Goal: Task Accomplishment & Management: Use online tool/utility

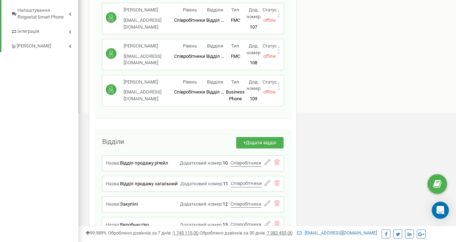
scroll to position [305, 0]
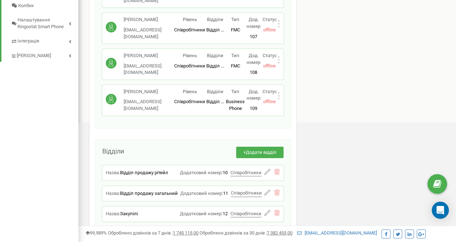
click at [280, 92] on icon at bounding box center [279, 95] width 2 height 7
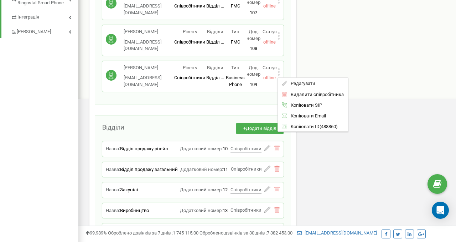
scroll to position [0, 0]
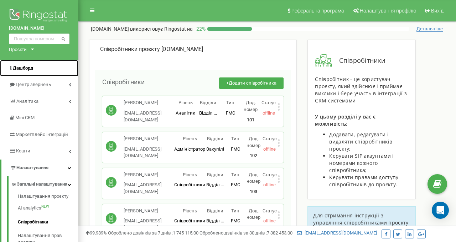
click at [26, 72] on link "Дашборд" at bounding box center [39, 68] width 78 height 17
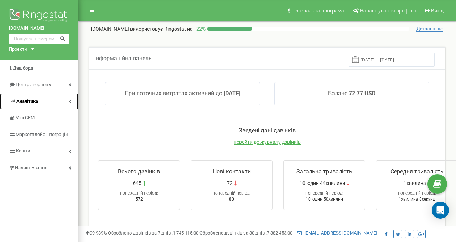
click at [45, 98] on link "Аналiтика" at bounding box center [39, 101] width 78 height 17
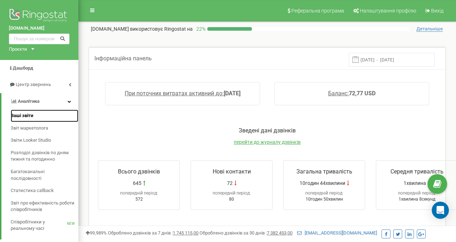
click at [26, 115] on span "Ваші звіти" at bounding box center [22, 115] width 22 height 7
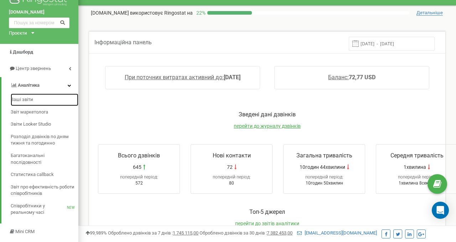
scroll to position [19, 0]
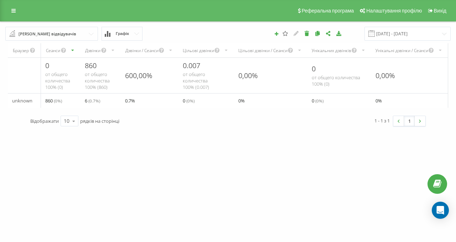
click at [94, 50] on div "Дзвінки" at bounding box center [93, 50] width 16 height 6
click at [114, 50] on icon "scrollable content" at bounding box center [113, 50] width 5 height 9
click at [12, 7] on link at bounding box center [13, 11] width 13 height 10
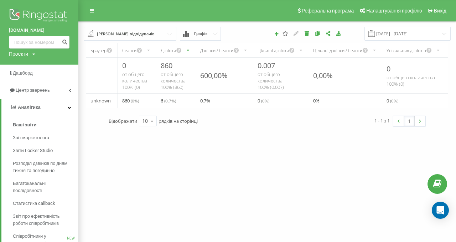
click at [31, 53] on div "Проекти [DOMAIN_NAME]" at bounding box center [22, 53] width 26 height 7
click at [57, 81] on link "Дашборд" at bounding box center [39, 73] width 78 height 17
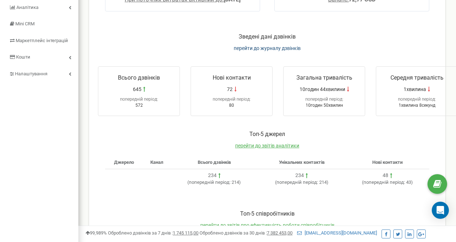
scroll to position [80, 0]
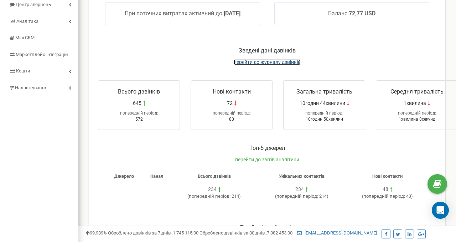
click at [247, 63] on span "перейти до журналу дзвінків" at bounding box center [267, 62] width 67 height 6
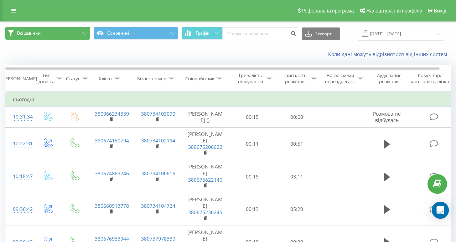
click at [71, 29] on button "Всі дзвінки" at bounding box center [47, 33] width 85 height 13
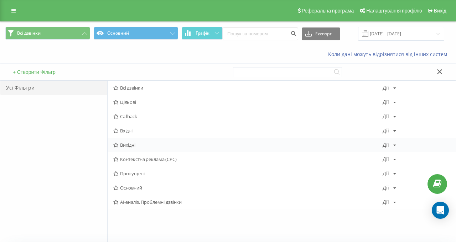
click at [209, 148] on div "Вихідні Дії Редагувати Копіювати Видалити За замовчуванням Поділитися" at bounding box center [282, 145] width 348 height 14
click at [389, 144] on div "Дії Редагувати Копіювати Видалити За замовчуванням Поділитися" at bounding box center [390, 144] width 14 height 5
click at [344, 209] on div "AI-аналіз. Проблемні дзвінки Дії Редагувати Копіювати Видалити За замовчуванням…" at bounding box center [282, 202] width 348 height 14
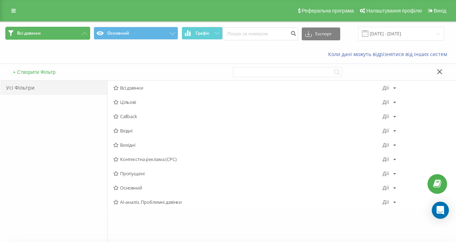
click at [43, 31] on button "Всі дзвінки" at bounding box center [47, 33] width 85 height 13
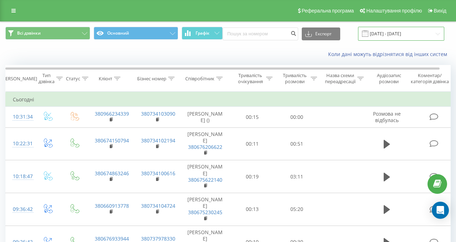
click at [394, 35] on input "[DATE] - [DATE]" at bounding box center [401, 34] width 86 height 14
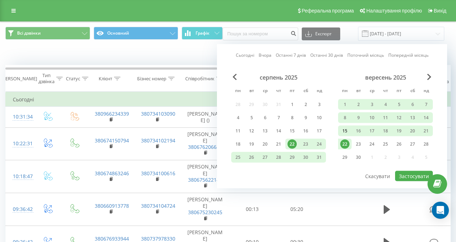
click at [345, 133] on div "15" at bounding box center [344, 130] width 9 height 9
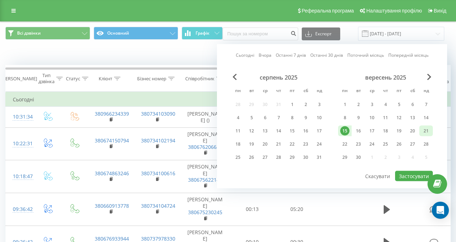
click at [426, 128] on div "21" at bounding box center [426, 130] width 9 height 9
click at [415, 177] on button "Застосувати" at bounding box center [414, 176] width 38 height 10
type input "15.09.2025 - 21.09.2025"
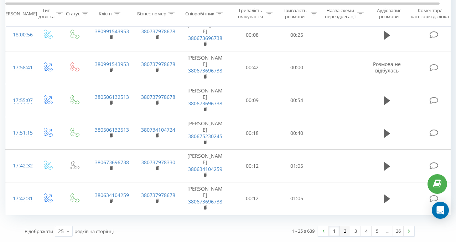
click at [344, 228] on link "2" at bounding box center [345, 231] width 11 height 10
click at [65, 234] on icon at bounding box center [68, 231] width 11 height 14
click at [70, 218] on div "100" at bounding box center [63, 221] width 17 height 10
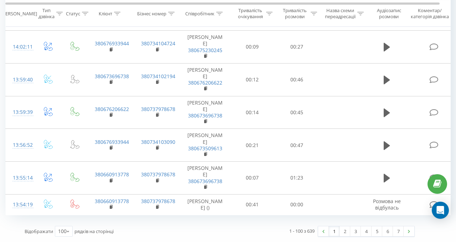
click at [334, 233] on link "1" at bounding box center [334, 231] width 11 height 10
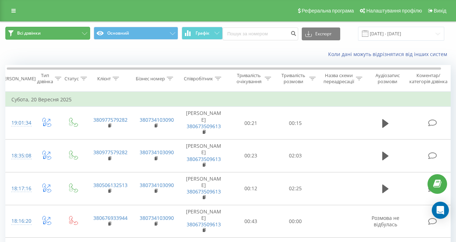
click at [70, 36] on button "Всі дзвінки" at bounding box center [47, 33] width 85 height 13
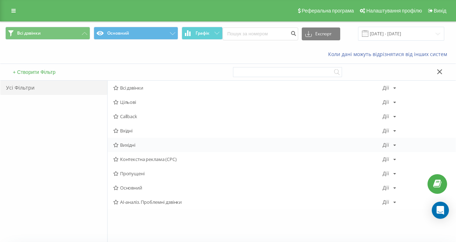
click at [116, 144] on icon at bounding box center [115, 145] width 5 height 5
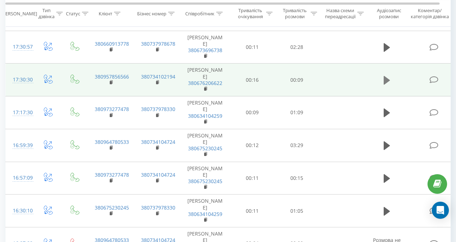
click at [386, 81] on icon at bounding box center [387, 80] width 6 height 9
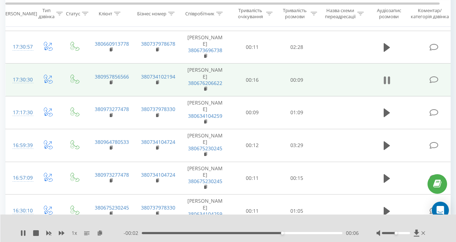
click at [386, 80] on icon at bounding box center [385, 80] width 2 height 8
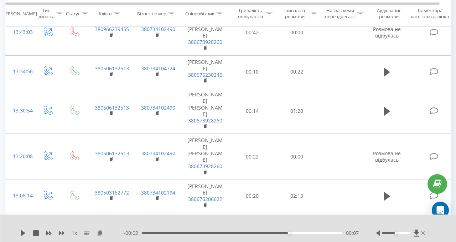
scroll to position [1270, 0]
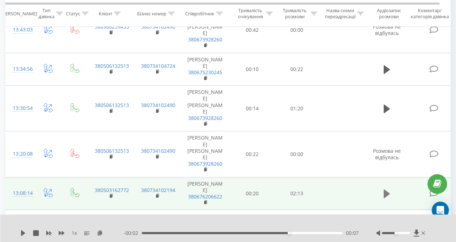
click at [385, 189] on icon at bounding box center [387, 193] width 6 height 9
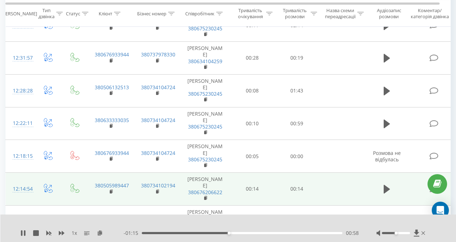
scroll to position [1687, 0]
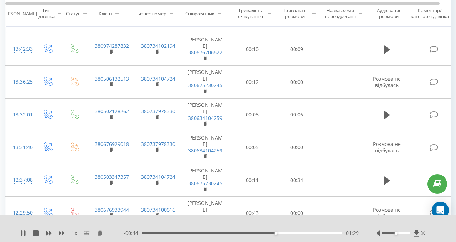
scroll to position [437, 0]
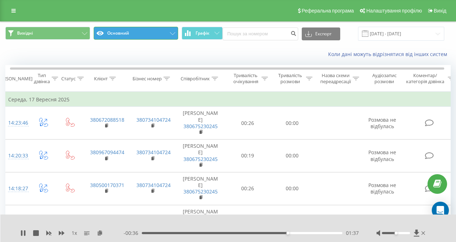
click at [119, 34] on button "Основний" at bounding box center [136, 33] width 85 height 13
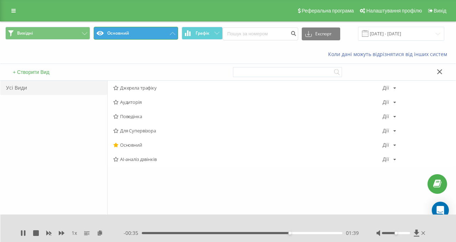
click at [119, 34] on button "Основний" at bounding box center [136, 33] width 85 height 13
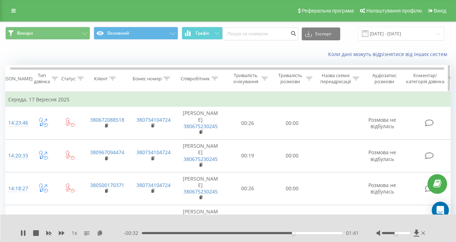
click at [214, 78] on icon at bounding box center [215, 79] width 6 height 4
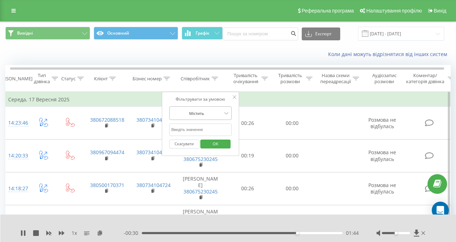
click at [205, 114] on div at bounding box center [196, 113] width 51 height 7
click at [201, 129] on input "text" at bounding box center [200, 129] width 63 height 12
click at [200, 113] on div at bounding box center [196, 113] width 51 height 7
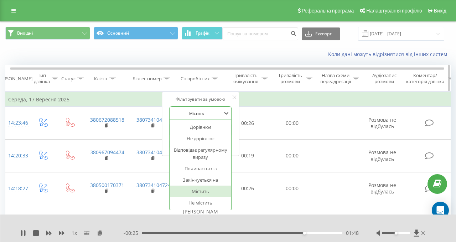
click at [204, 81] on div "Співробітник" at bounding box center [195, 79] width 29 height 6
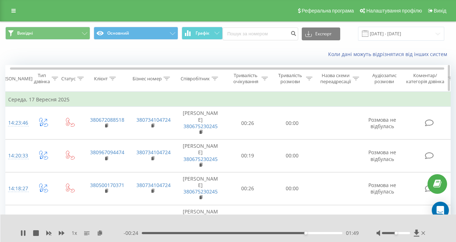
click at [209, 76] on div "Співробітник" at bounding box center [195, 79] width 29 height 6
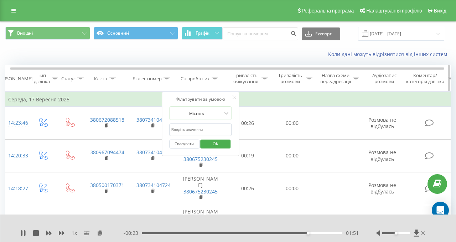
click at [209, 76] on div "Співробітник" at bounding box center [195, 79] width 29 height 6
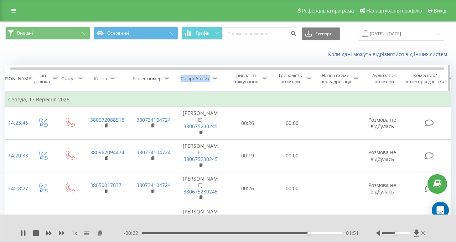
click at [209, 76] on div "Співробітник" at bounding box center [195, 79] width 29 height 6
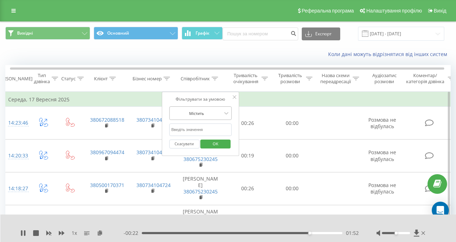
click at [207, 118] on div "Містить" at bounding box center [197, 113] width 52 height 11
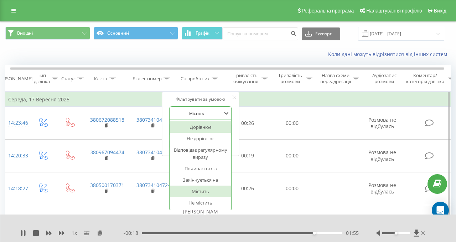
click at [232, 98] on div "Фільтрувати за умовою Дорівнює, 1 of 7. 7 results available. Use Up and Down to…" at bounding box center [201, 124] width 78 height 64
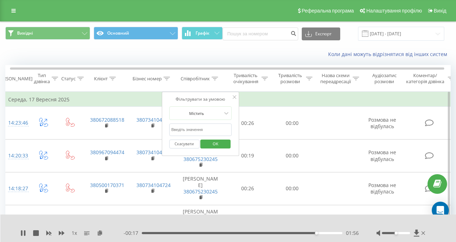
click at [236, 98] on icon at bounding box center [235, 97] width 4 height 4
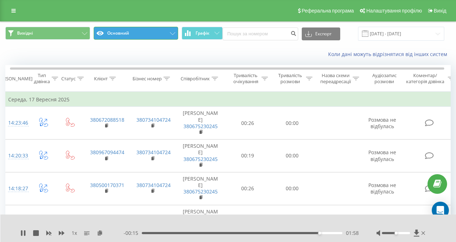
click at [156, 34] on button "Основний" at bounding box center [136, 33] width 85 height 13
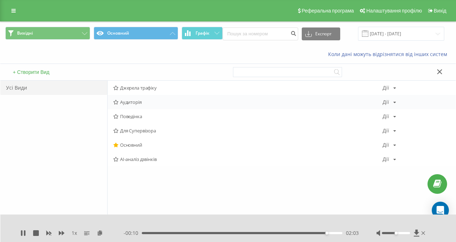
click at [135, 101] on span "Аудиторія" at bounding box center [247, 101] width 269 height 5
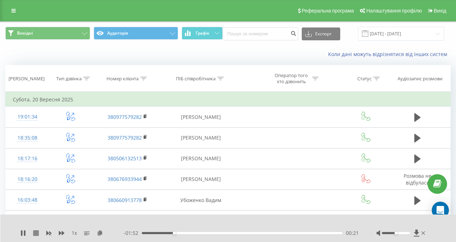
click at [37, 232] on icon at bounding box center [36, 233] width 6 height 6
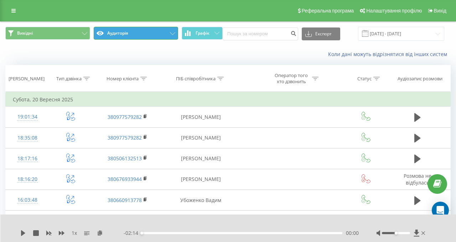
click at [149, 35] on button "Аудиторія" at bounding box center [136, 33] width 85 height 13
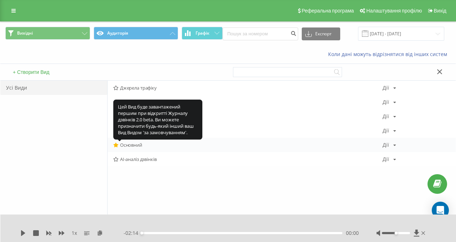
click at [118, 143] on icon at bounding box center [115, 145] width 5 height 5
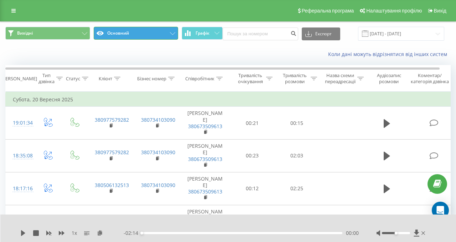
click at [137, 35] on button "Основний" at bounding box center [136, 33] width 85 height 13
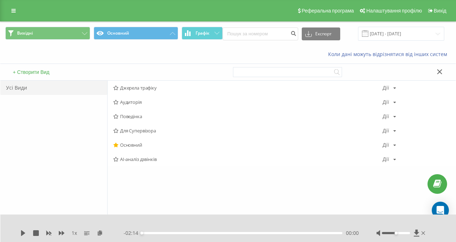
click at [92, 86] on div "Усі Види" at bounding box center [53, 88] width 107 height 14
click at [17, 86] on div "Усі Види" at bounding box center [53, 88] width 107 height 14
click at [150, 24] on div "Вихідні Основний Графік Експорт .csv .xls .xlsx 15.09.2025 - 21.09.2025" at bounding box center [228, 34] width 456 height 24
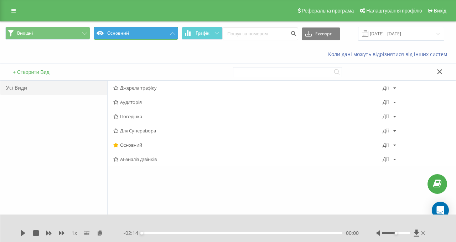
click at [148, 32] on button "Основний" at bounding box center [136, 33] width 85 height 13
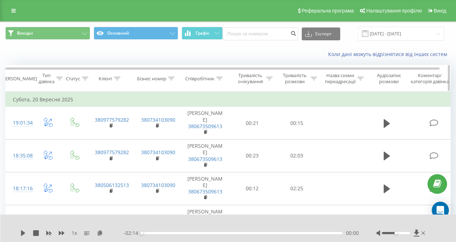
click at [218, 77] on icon at bounding box center [220, 79] width 6 height 4
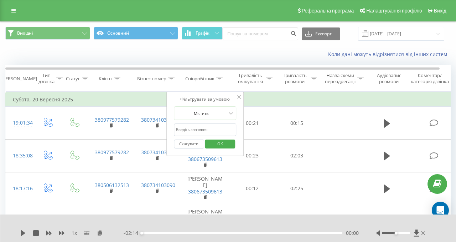
click at [210, 128] on input "text" at bounding box center [205, 129] width 63 height 12
type input "костюченко"
click at [216, 143] on span "OK" at bounding box center [220, 143] width 20 height 11
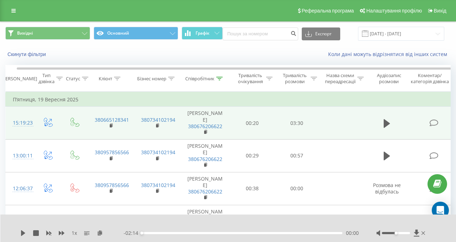
scroll to position [702, 0]
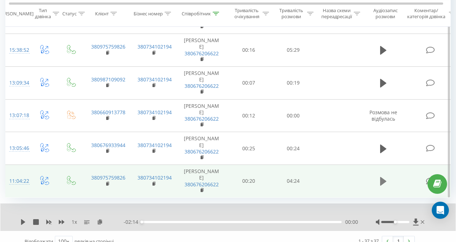
click at [381, 182] on icon at bounding box center [383, 181] width 6 height 9
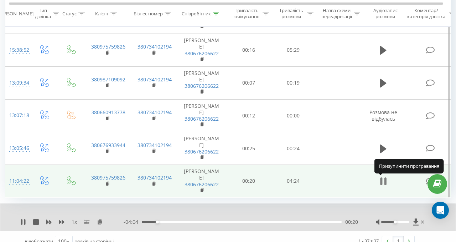
click at [382, 180] on icon at bounding box center [381, 181] width 2 height 8
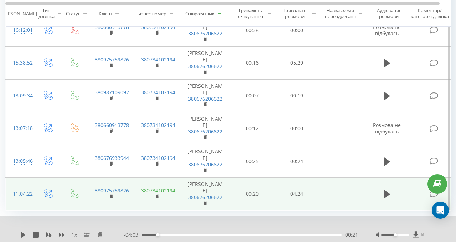
scroll to position [1160, 0]
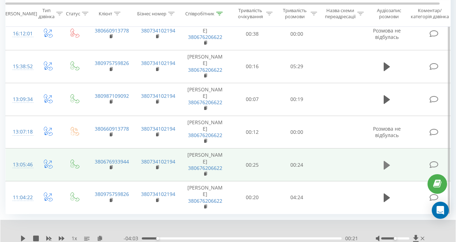
click at [387, 165] on icon at bounding box center [387, 165] width 6 height 9
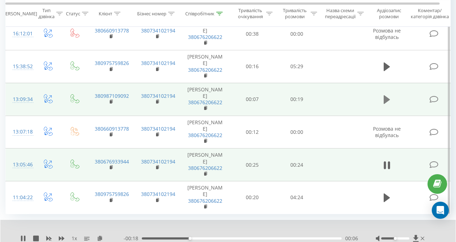
click at [386, 99] on icon at bounding box center [387, 99] width 6 height 9
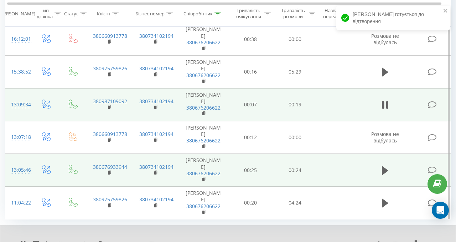
scroll to position [1155, 0]
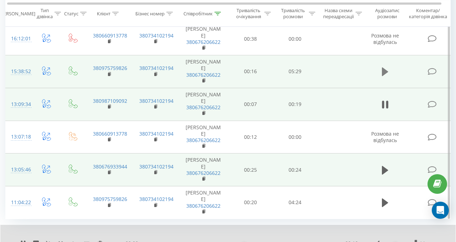
click at [385, 73] on icon at bounding box center [385, 71] width 6 height 9
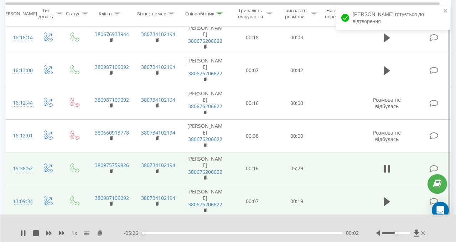
scroll to position [1055, 0]
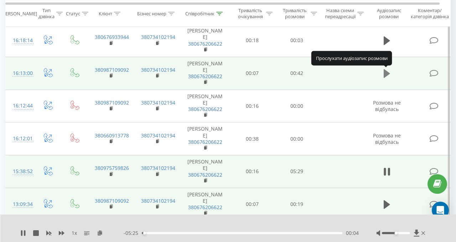
click at [387, 74] on icon at bounding box center [387, 73] width 6 height 9
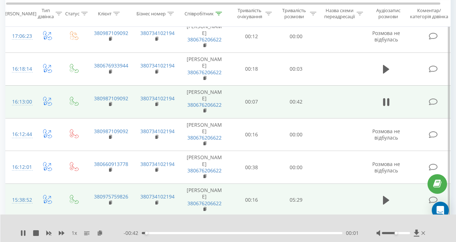
scroll to position [1023, 0]
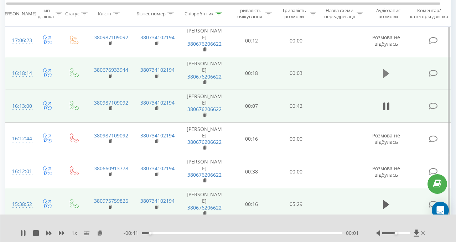
click at [387, 74] on icon at bounding box center [386, 73] width 6 height 9
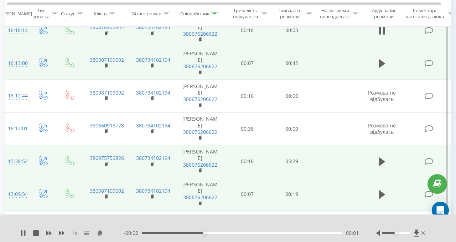
scroll to position [0, 0]
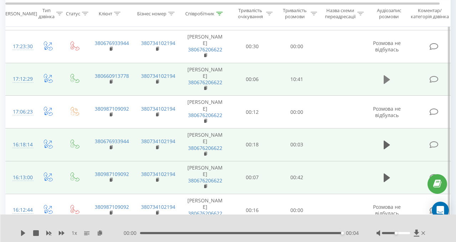
click at [386, 80] on icon at bounding box center [387, 79] width 6 height 9
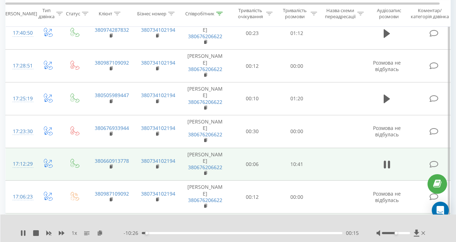
scroll to position [866, 0]
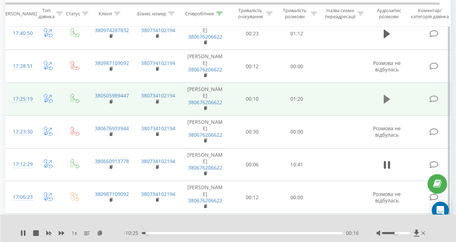
click at [389, 101] on icon at bounding box center [387, 99] width 6 height 10
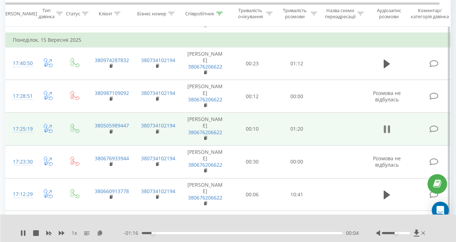
scroll to position [834, 0]
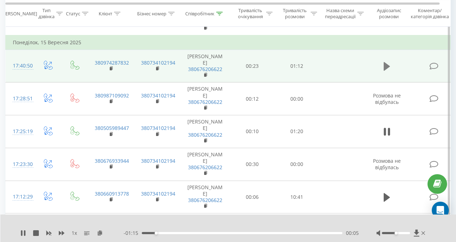
click at [386, 66] on icon at bounding box center [387, 66] width 6 height 9
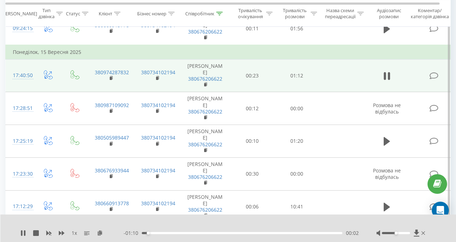
scroll to position [825, 0]
click at [386, 75] on icon at bounding box center [387, 75] width 6 height 10
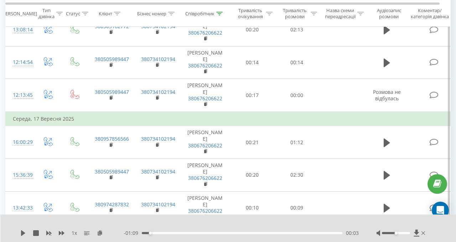
scroll to position [0, 0]
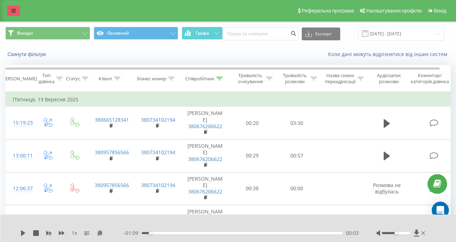
click at [13, 6] on link at bounding box center [13, 11] width 13 height 10
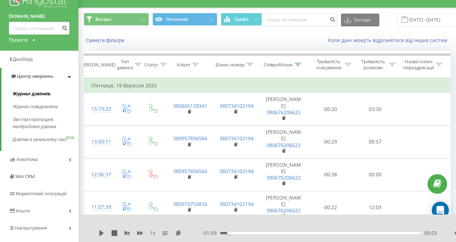
scroll to position [34, 0]
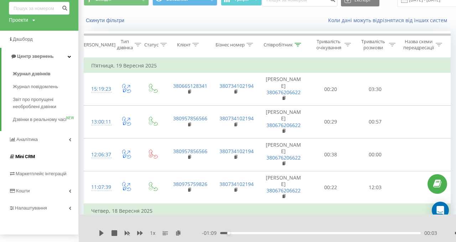
click at [27, 160] on span "Mini CRM" at bounding box center [22, 156] width 26 height 7
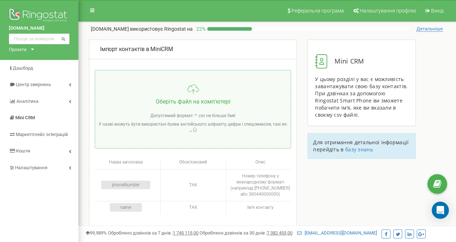
click at [199, 52] on div "Імпорт контактів в MiniCRM" at bounding box center [193, 49] width 186 height 8
click at [143, 50] on span "Імпорт контактів в MiniCRM" at bounding box center [136, 49] width 73 height 7
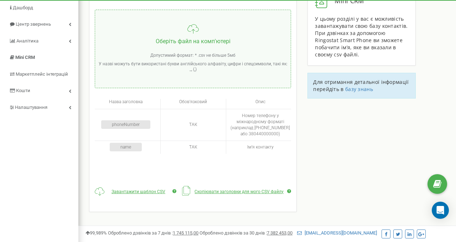
scroll to position [64, 0]
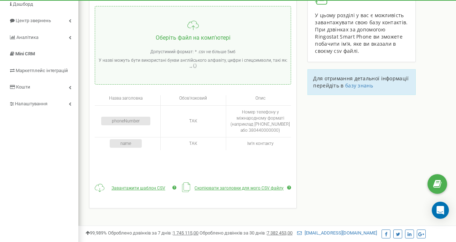
click at [134, 125] on td "phoneNumber" at bounding box center [128, 121] width 66 height 31
click at [131, 122] on div "phoneNumber" at bounding box center [125, 121] width 49 height 9
click at [140, 188] on span "Завантажити шаблон CSV" at bounding box center [139, 187] width 54 height 5
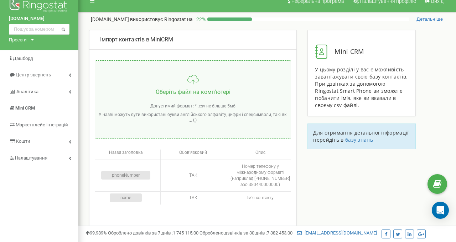
scroll to position [0, 0]
